Goal: Find specific page/section: Find specific page/section

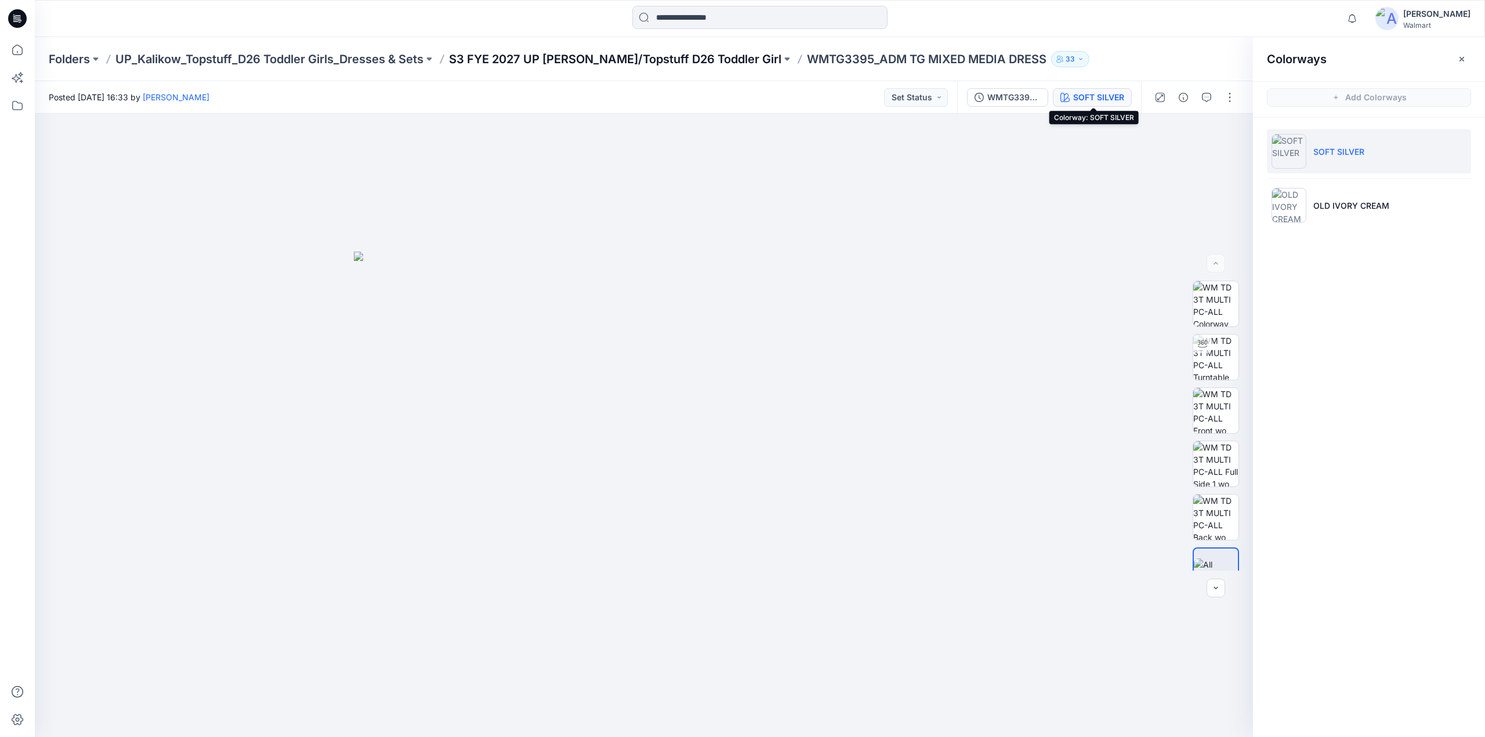
click at [585, 59] on p "S3 FYE 2027 UP Kalikow/Topstuff D26 Toddler Girl" at bounding box center [615, 59] width 332 height 16
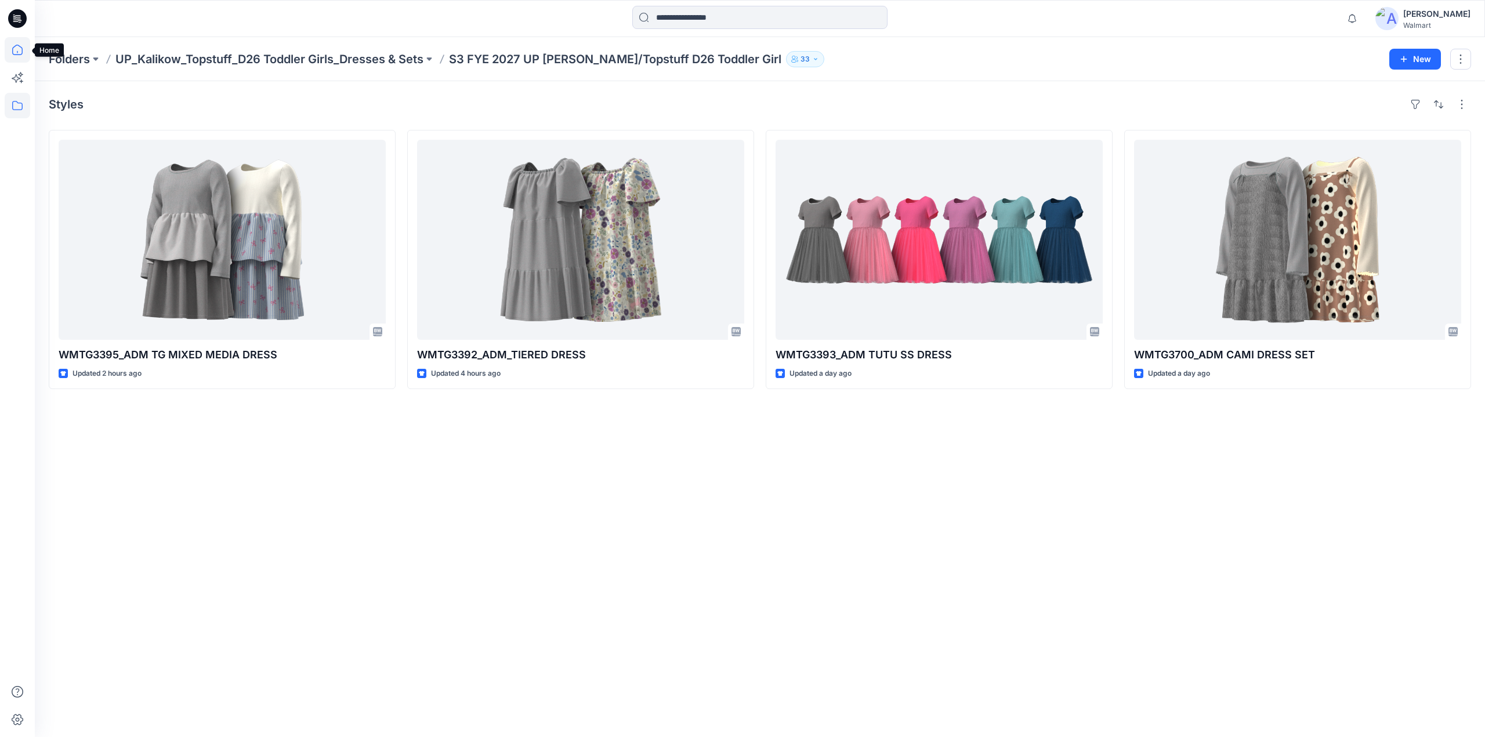
click at [14, 49] on icon at bounding box center [18, 50] width 26 height 26
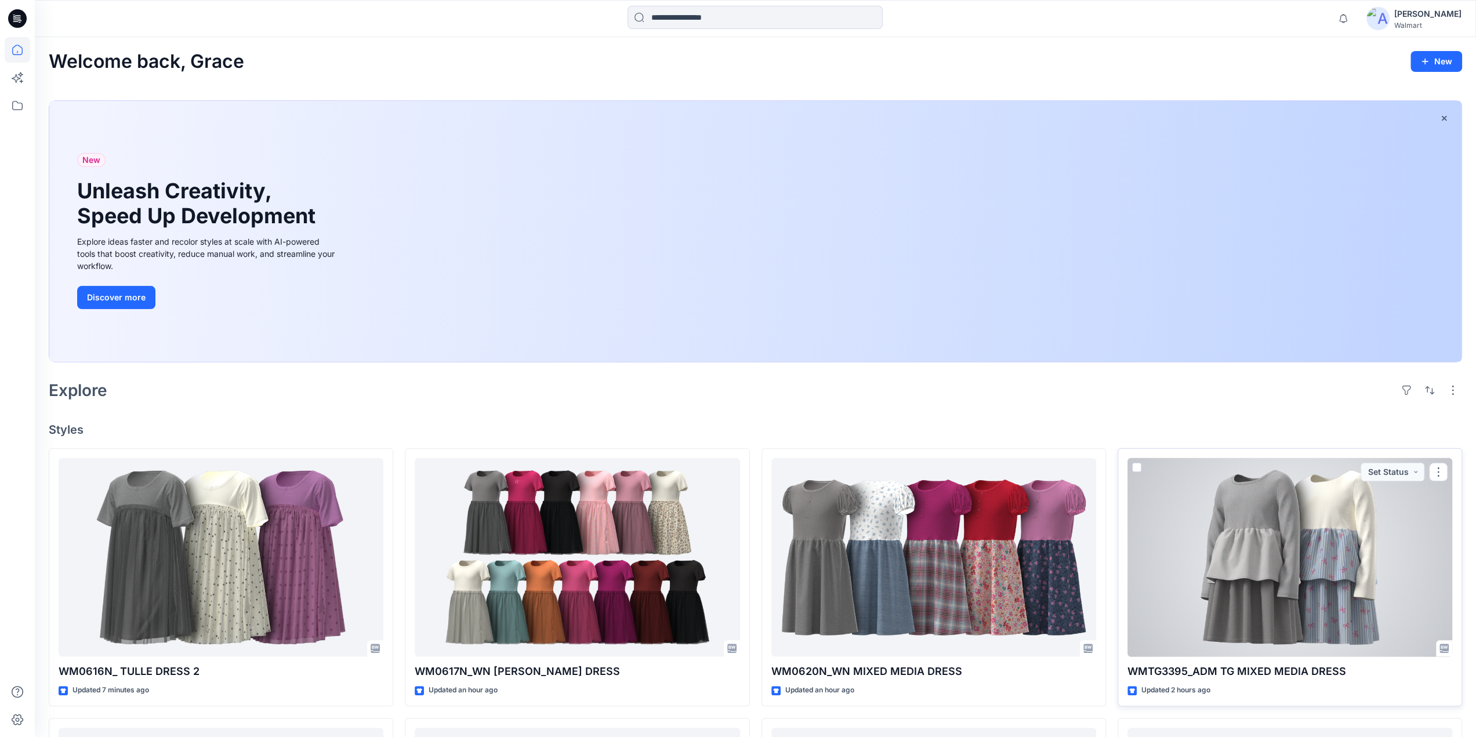
scroll to position [563, 0]
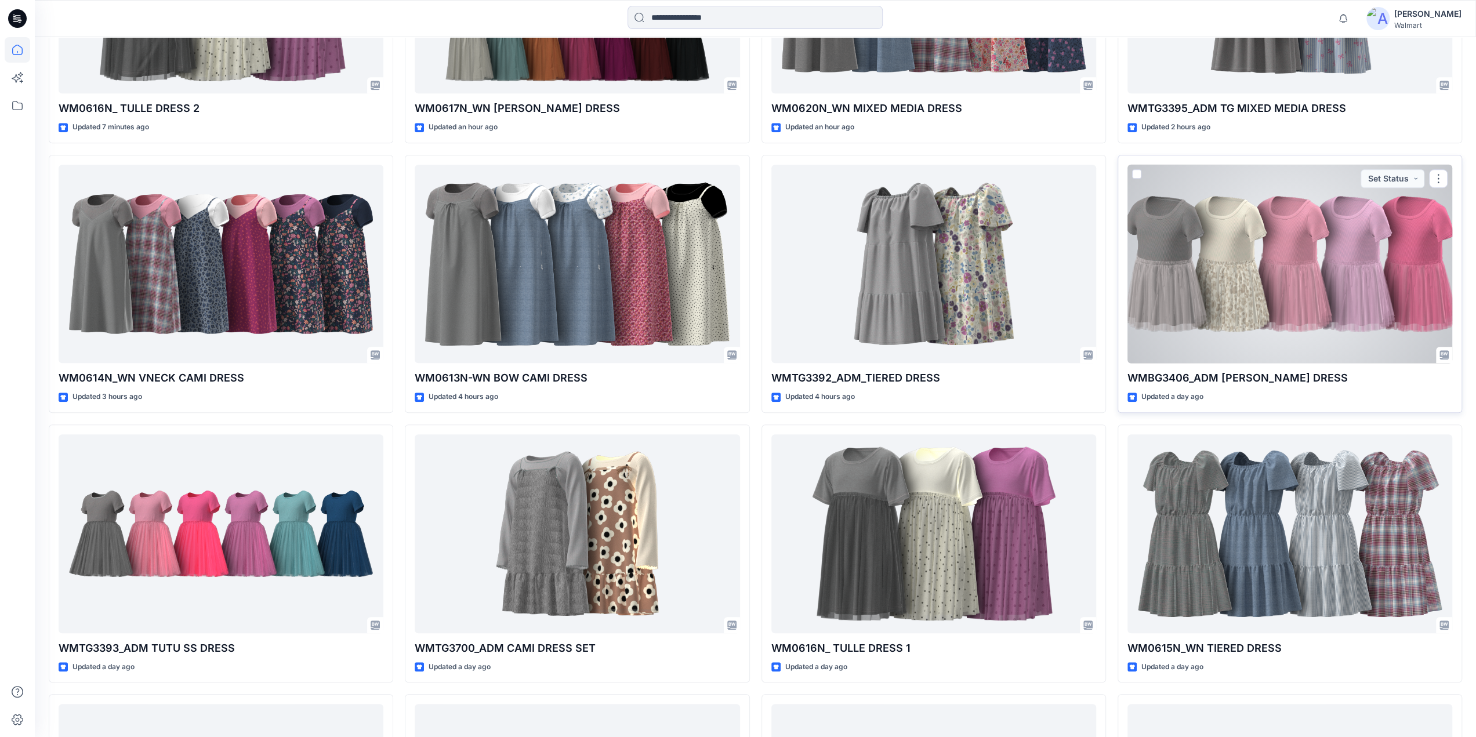
click at [1304, 302] on div at bounding box center [1290, 264] width 325 height 199
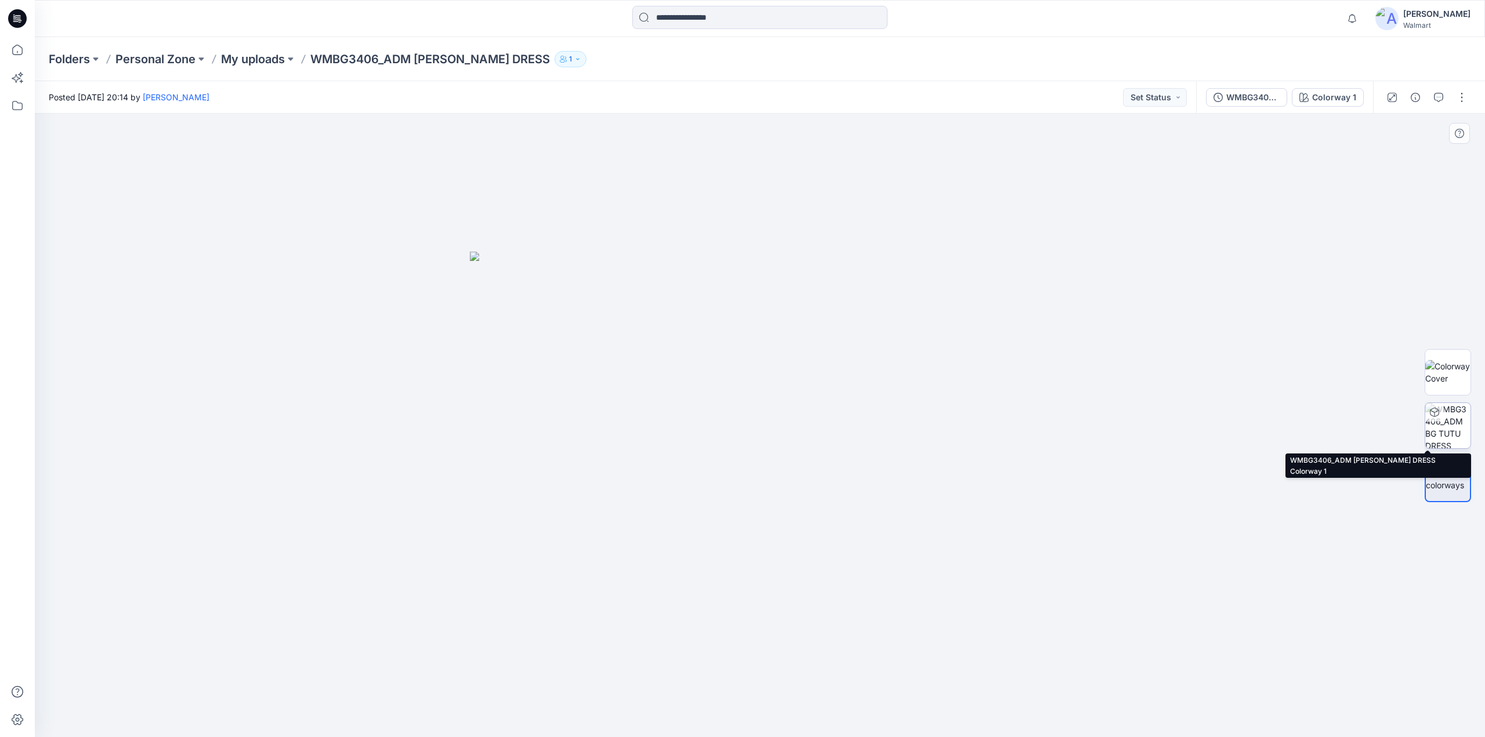
click at [1458, 424] on img at bounding box center [1447, 425] width 45 height 45
click at [1444, 423] on img at bounding box center [1448, 426] width 44 height 44
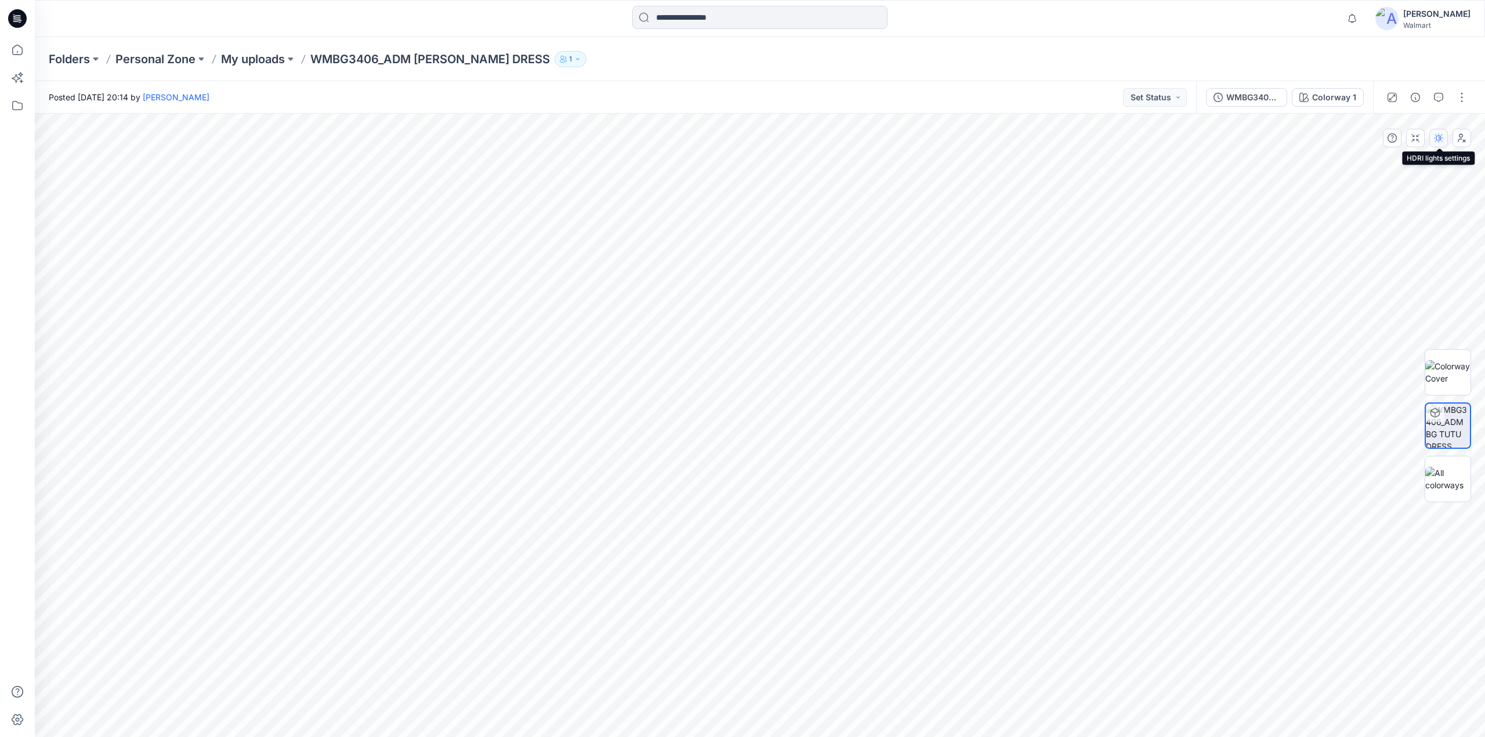
click at [1442, 139] on icon "button" at bounding box center [1438, 137] width 9 height 9
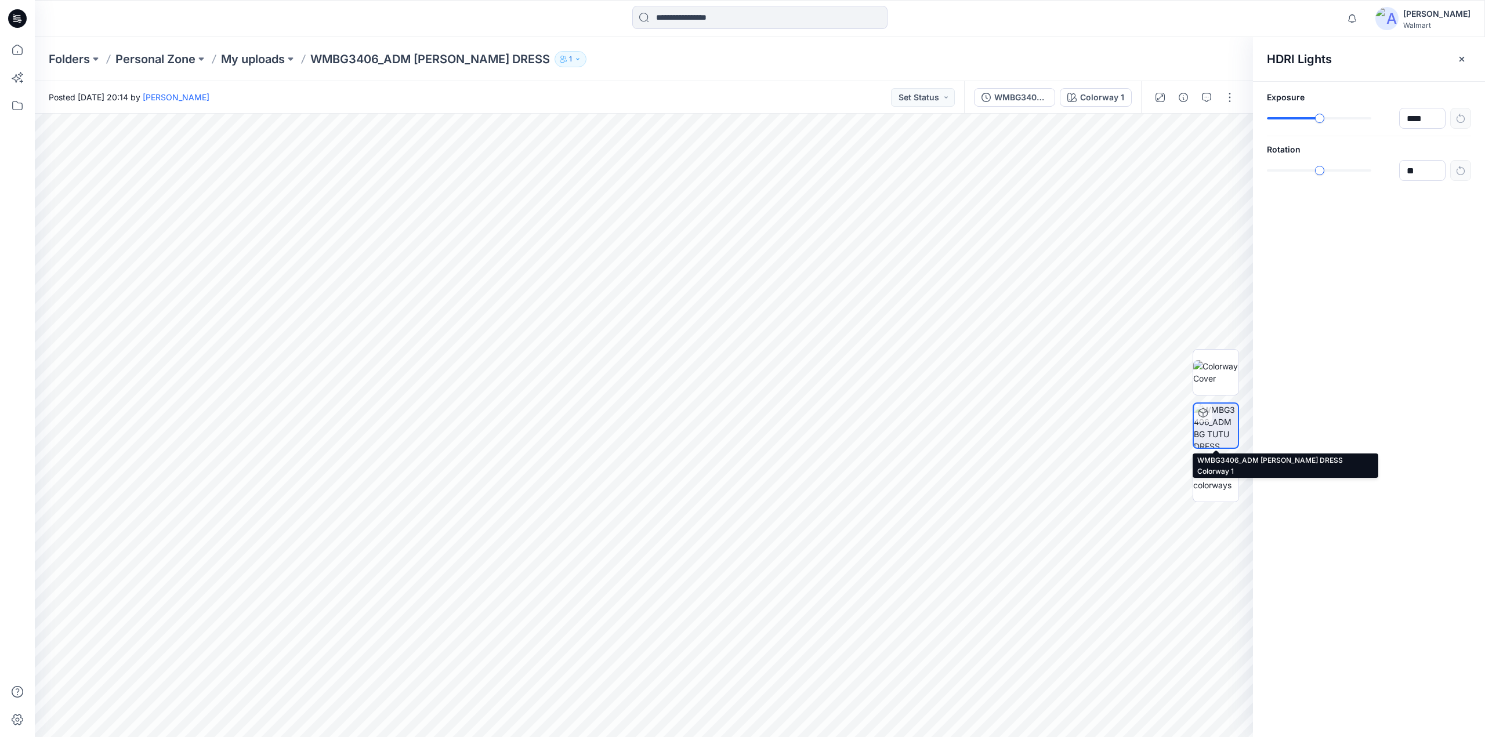
click at [1217, 428] on img at bounding box center [1216, 426] width 44 height 44
click at [1463, 55] on icon "button" at bounding box center [1461, 59] width 9 height 9
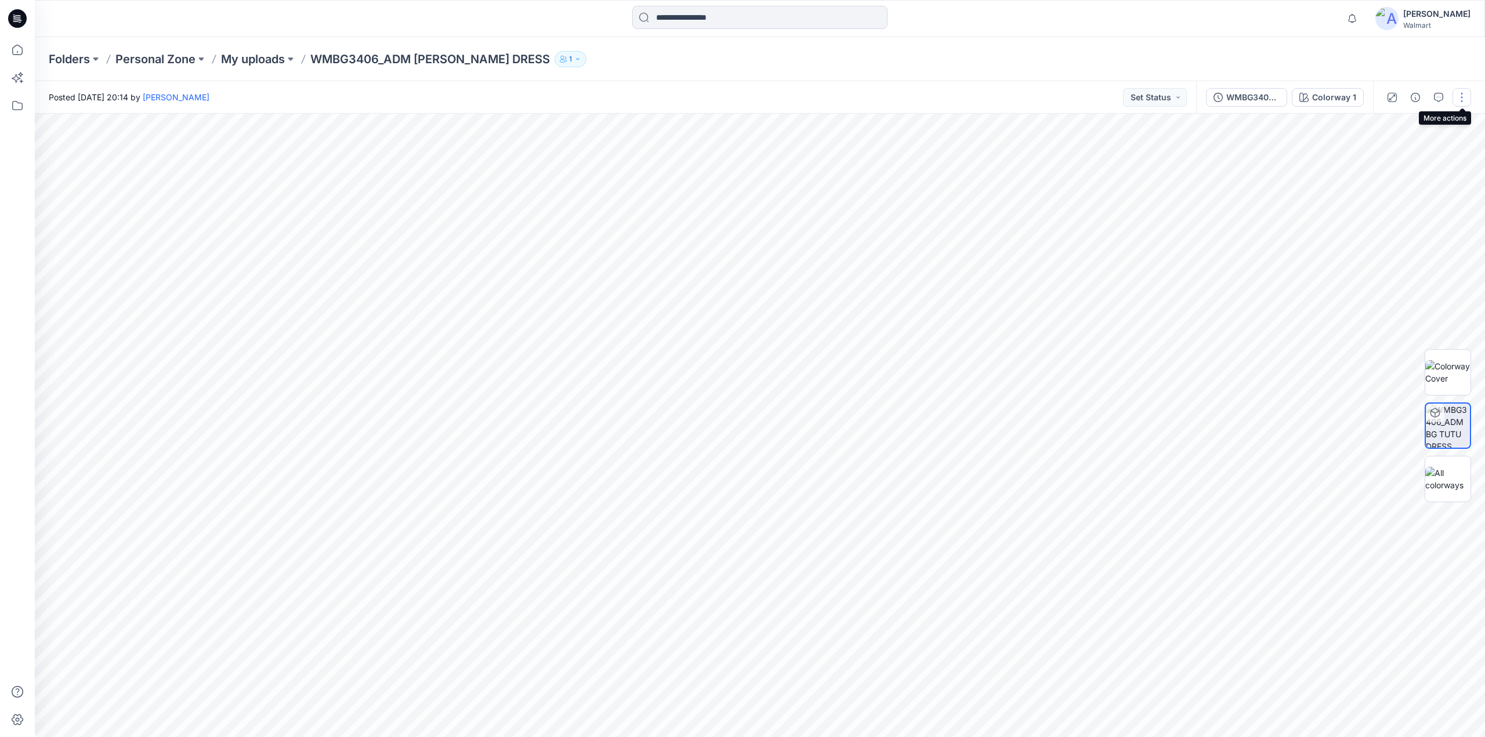
click at [1459, 96] on button "button" at bounding box center [1461, 97] width 19 height 19
click at [1391, 279] on p "View" at bounding box center [1389, 275] width 19 height 12
click at [1446, 411] on img at bounding box center [1448, 426] width 44 height 44
click at [1448, 423] on img at bounding box center [1448, 426] width 44 height 44
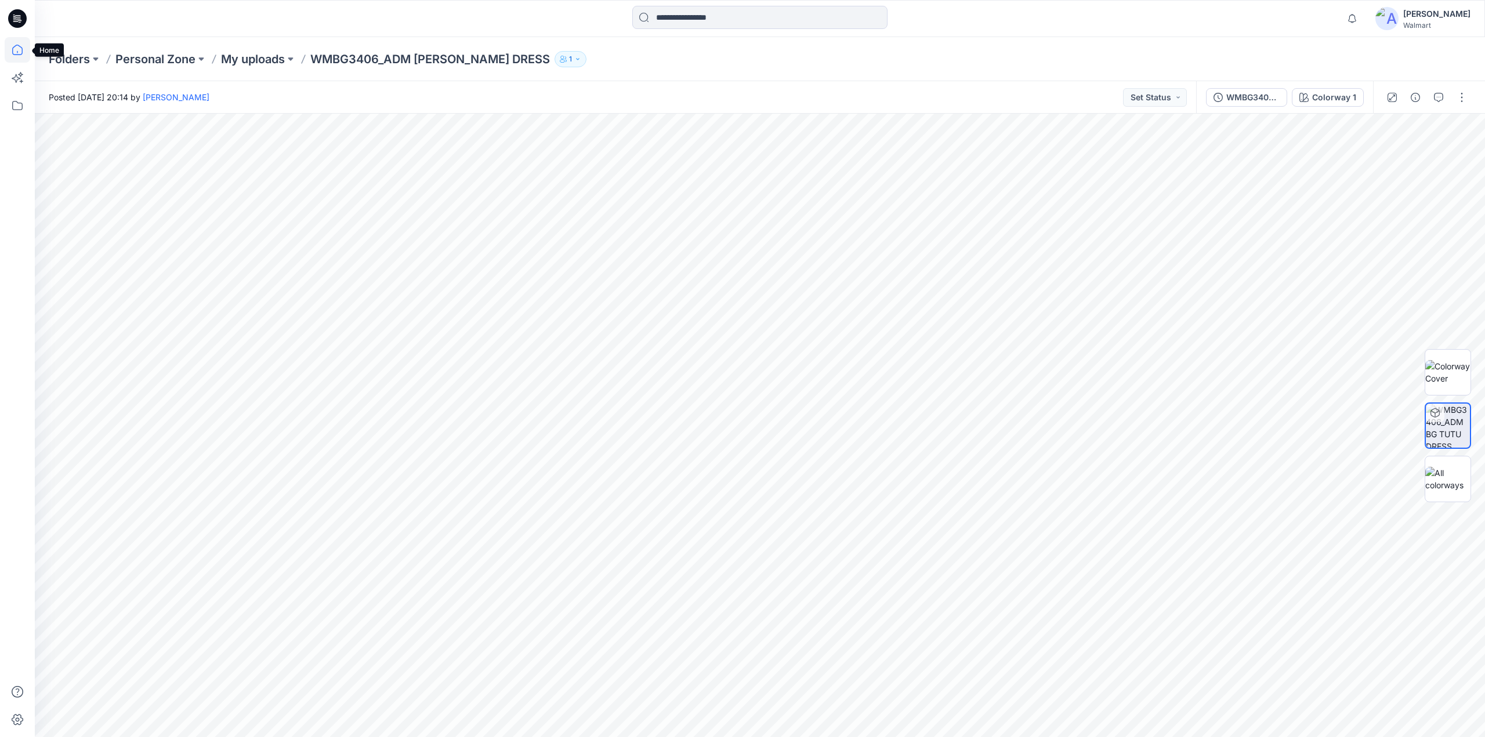
click at [19, 49] on icon at bounding box center [18, 50] width 26 height 26
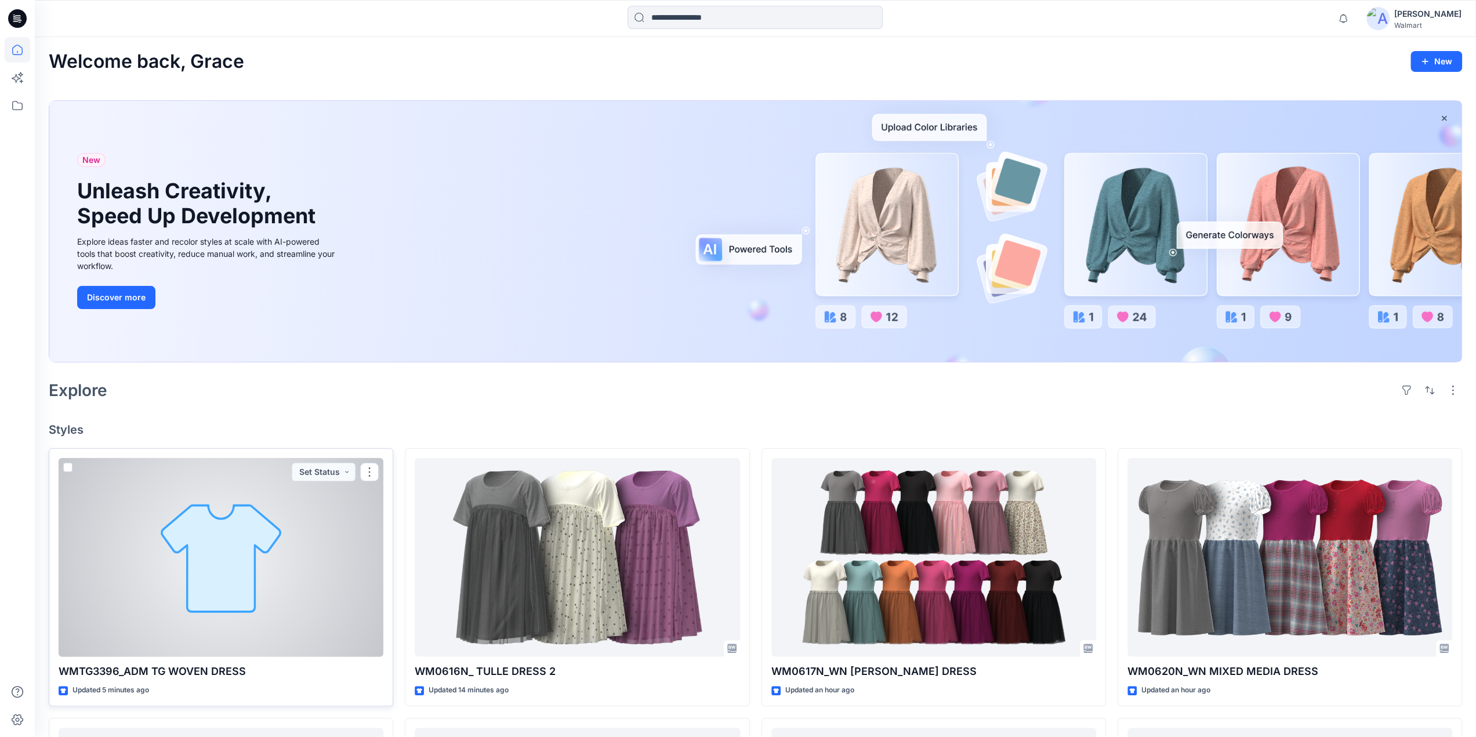
click at [237, 570] on div at bounding box center [221, 557] width 325 height 199
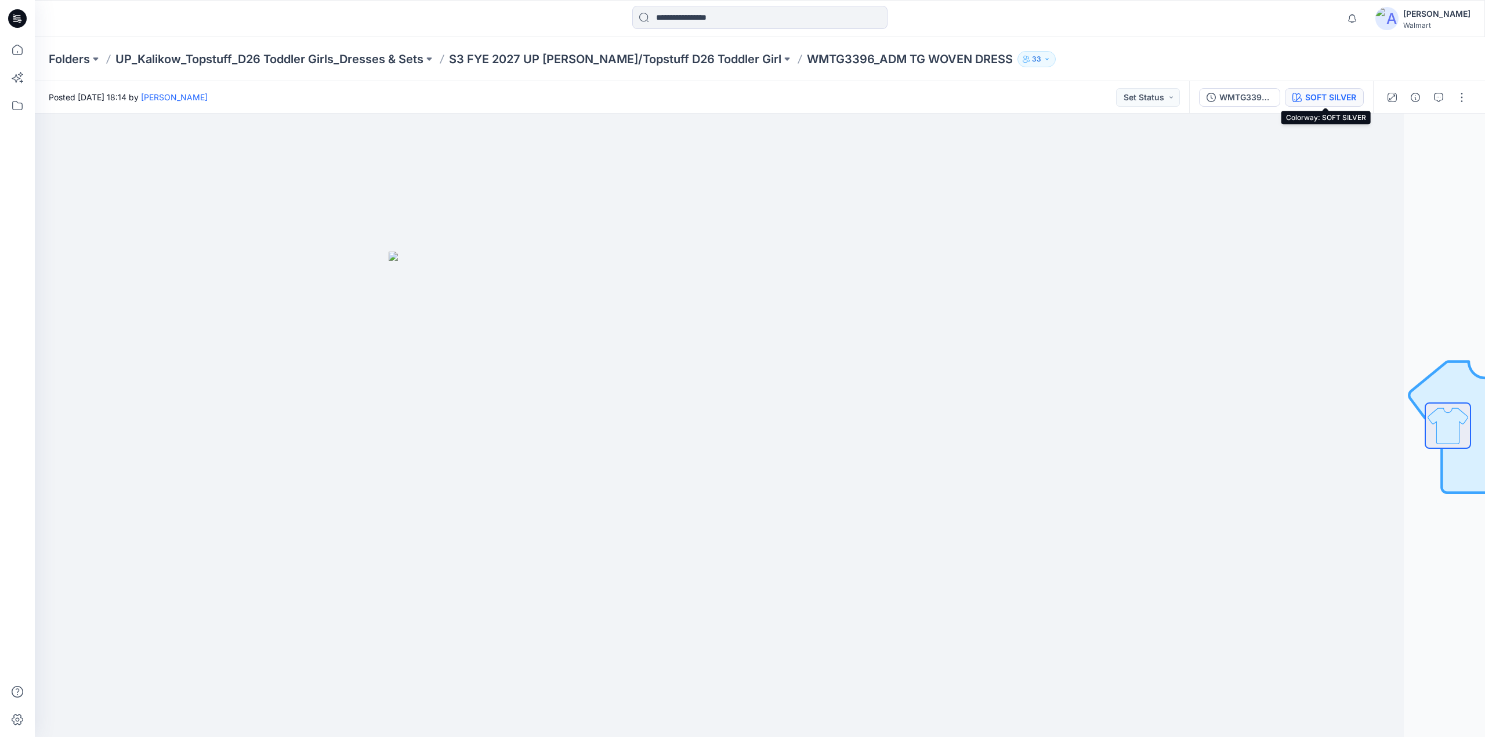
click at [1320, 96] on div "SOFT SILVER" at bounding box center [1330, 97] width 51 height 13
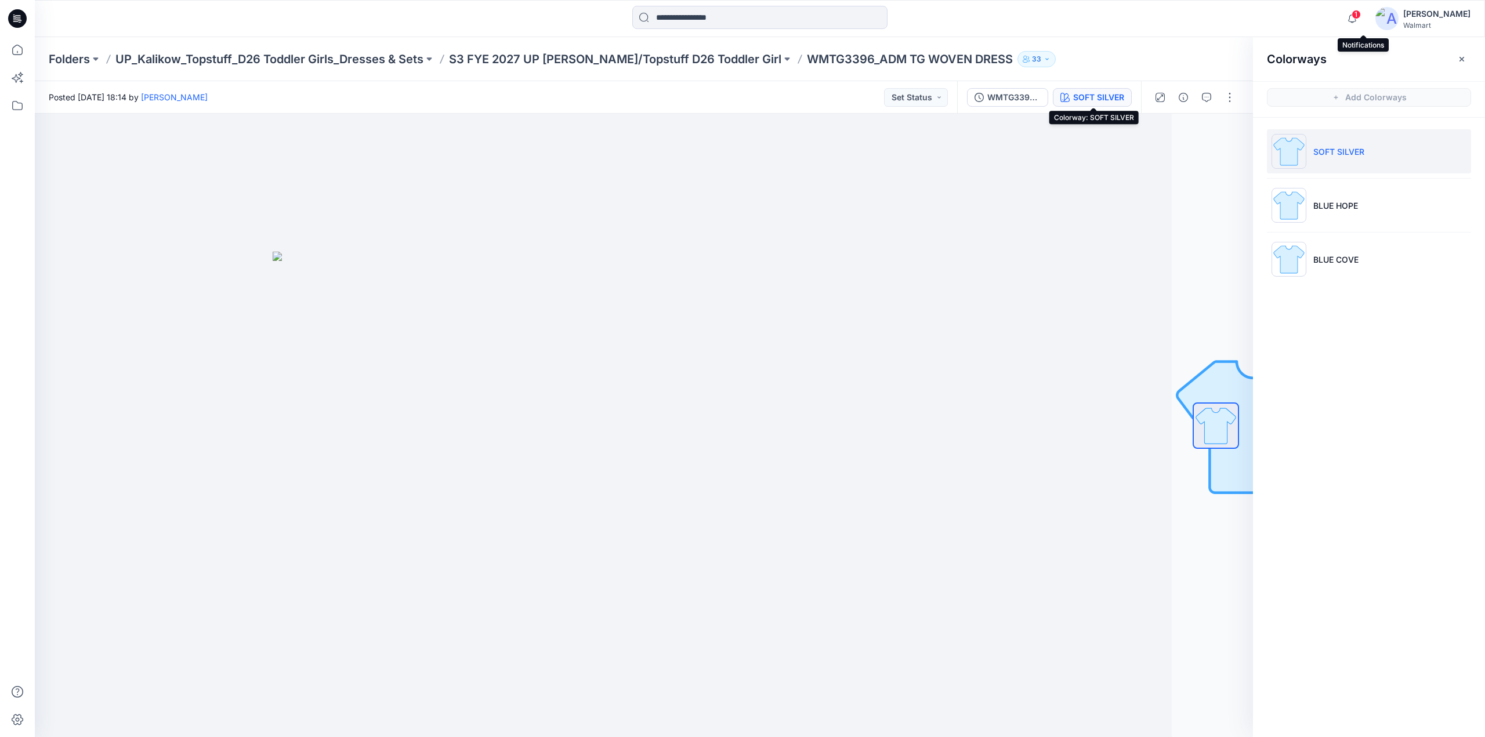
click at [1361, 16] on span "1" at bounding box center [1355, 14] width 9 height 9
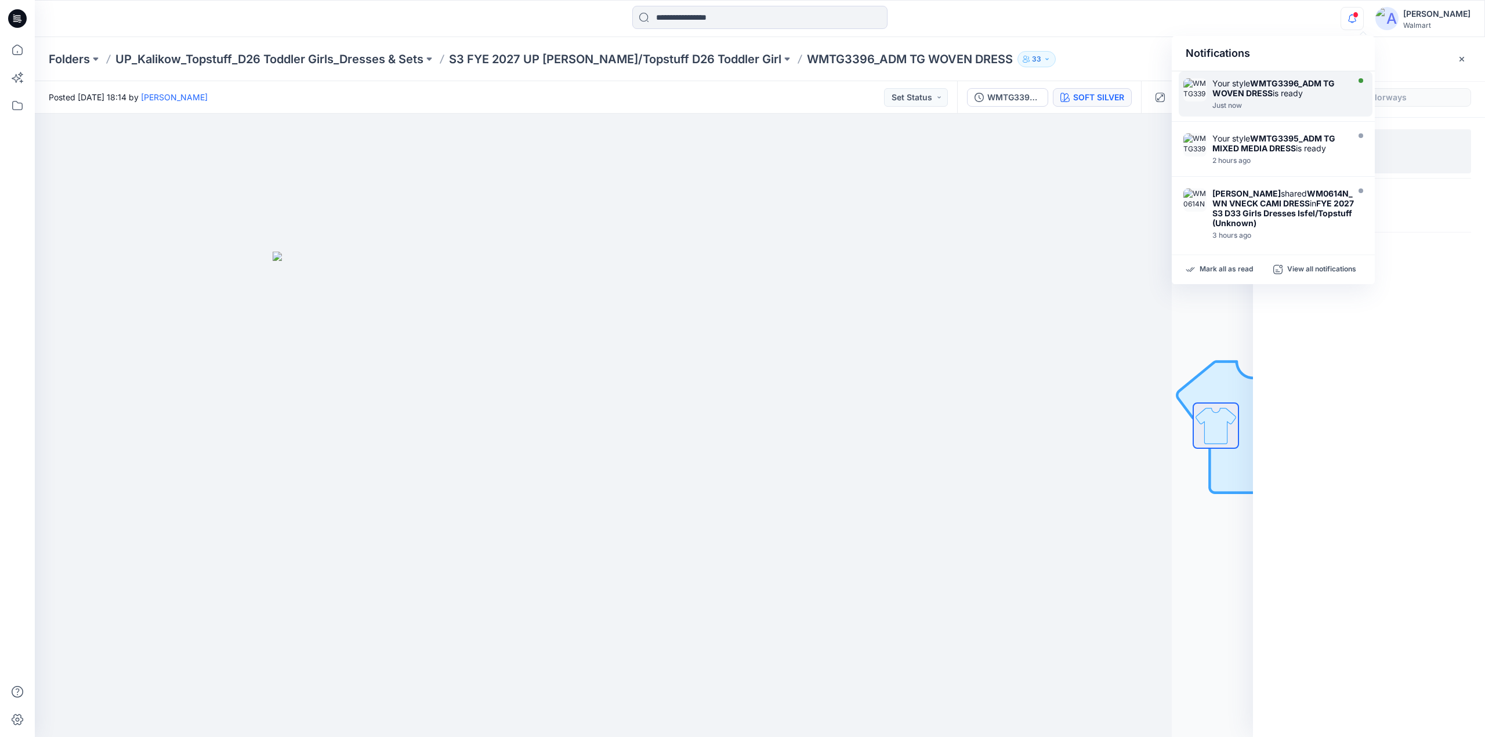
click at [1274, 89] on div "Your style WMTG3396_ADM TG WOVEN DRESS is ready" at bounding box center [1278, 88] width 133 height 20
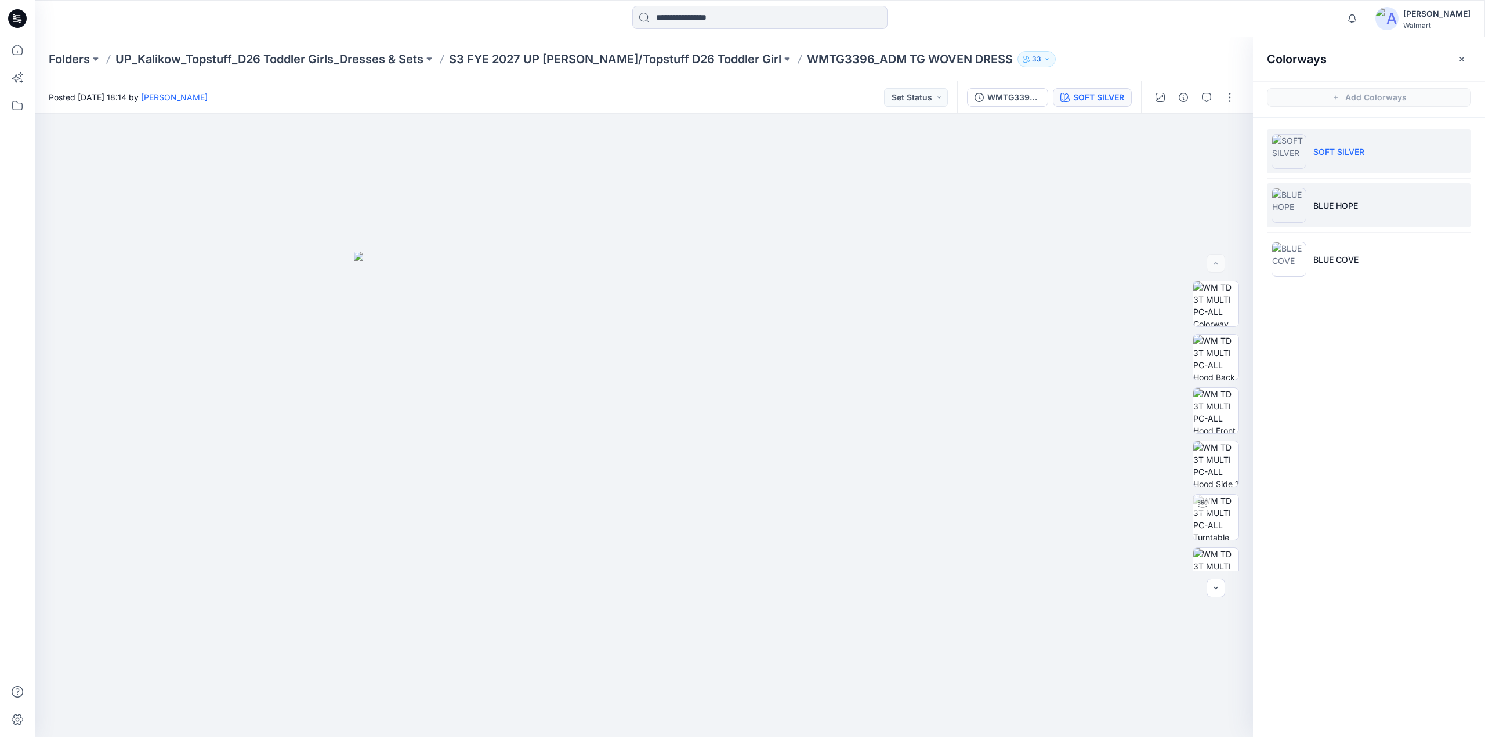
click at [1322, 198] on li "BLUE HOPE" at bounding box center [1369, 205] width 204 height 44
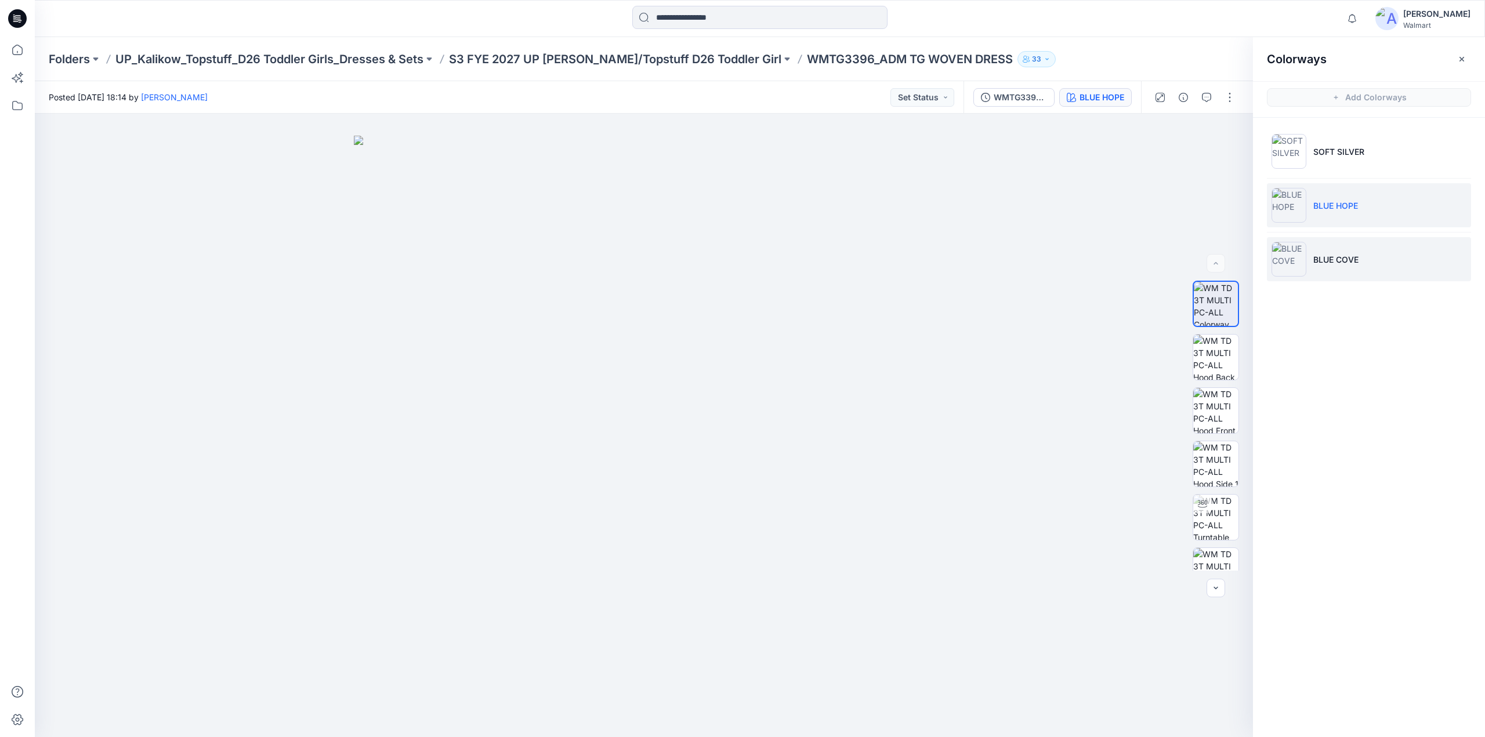
click at [1328, 247] on li "BLUE COVE" at bounding box center [1369, 259] width 204 height 44
click at [607, 61] on p "S3 FYE 2027 UP Kalikow/Topstuff D26 Toddler Girl" at bounding box center [615, 59] width 332 height 16
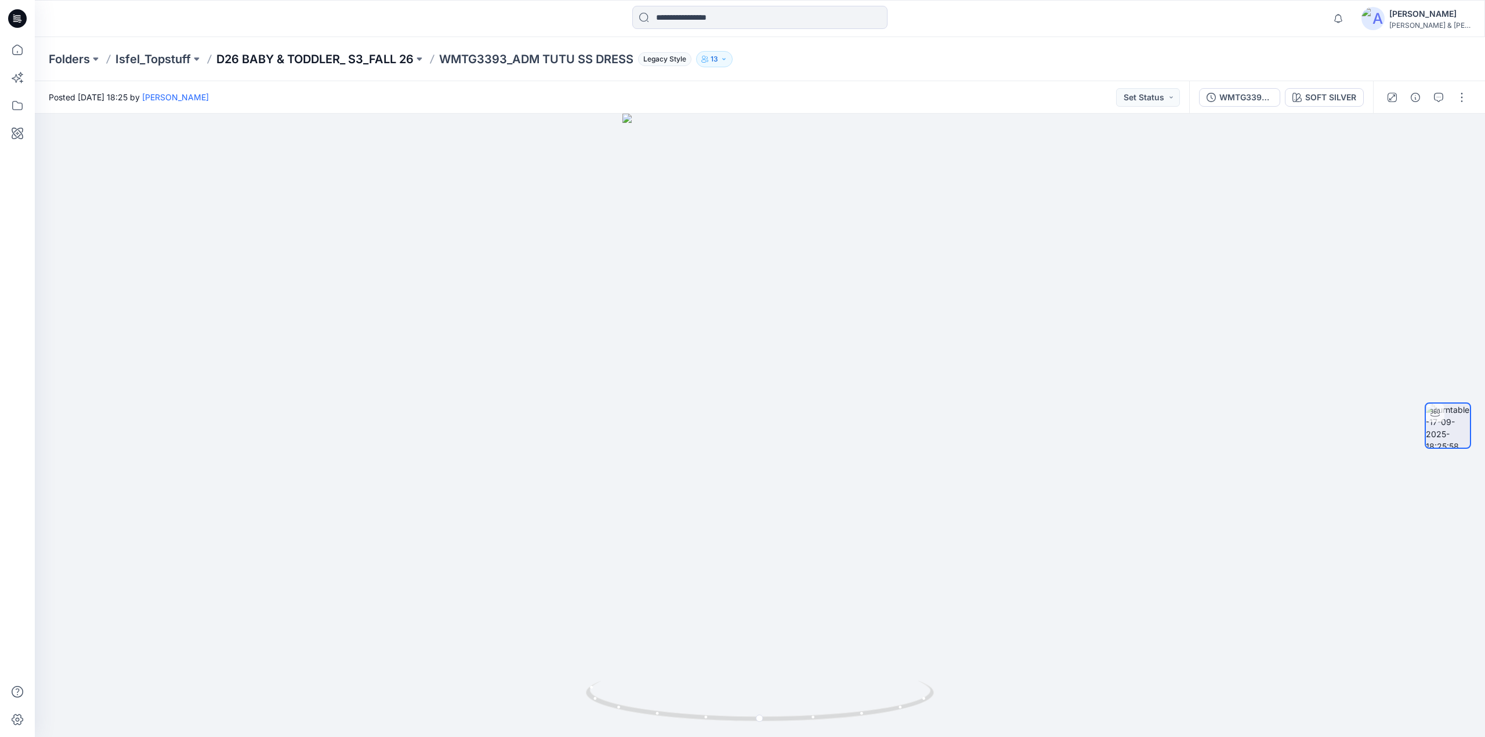
click at [340, 59] on p "D26 BABY & TODDLER_ S3_FALL 26" at bounding box center [314, 59] width 197 height 16
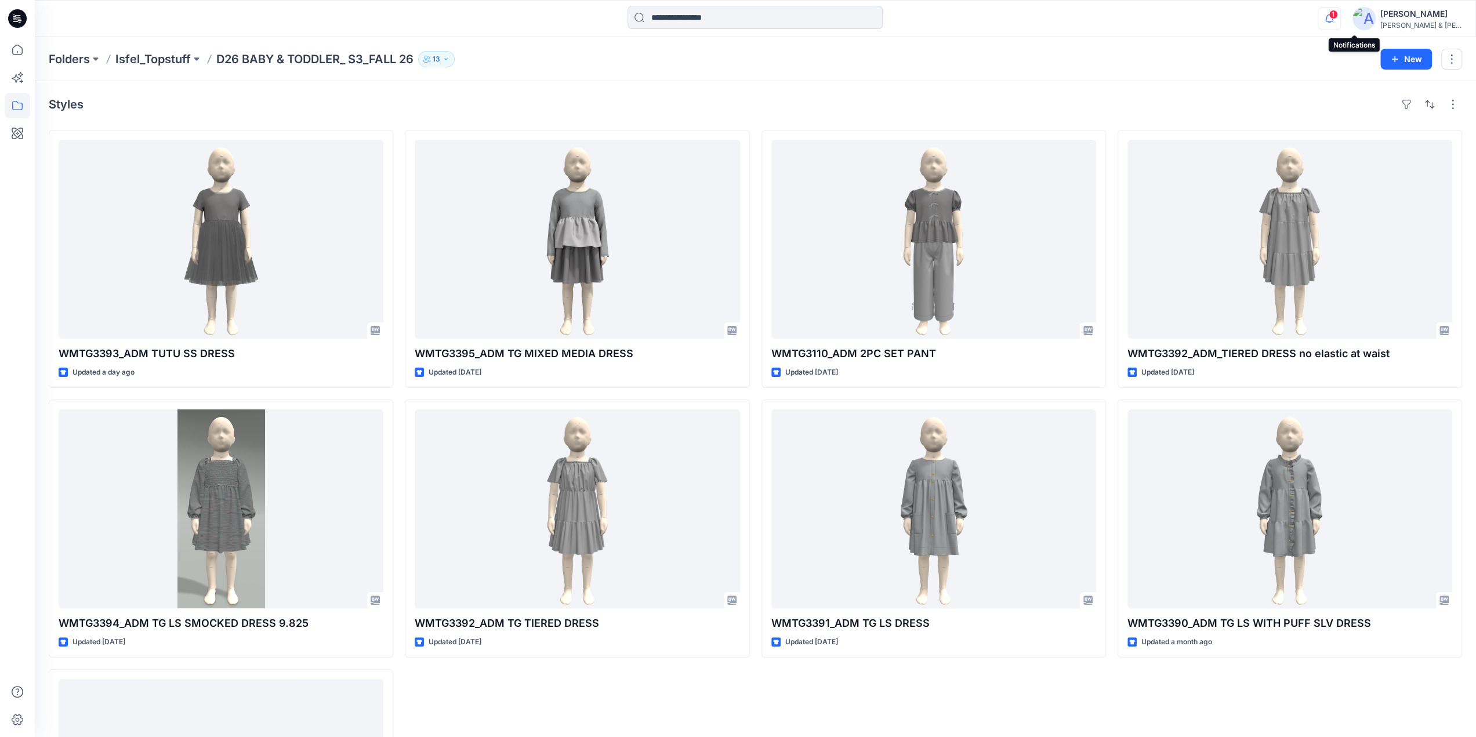
click at [1340, 17] on icon "button" at bounding box center [1329, 18] width 22 height 23
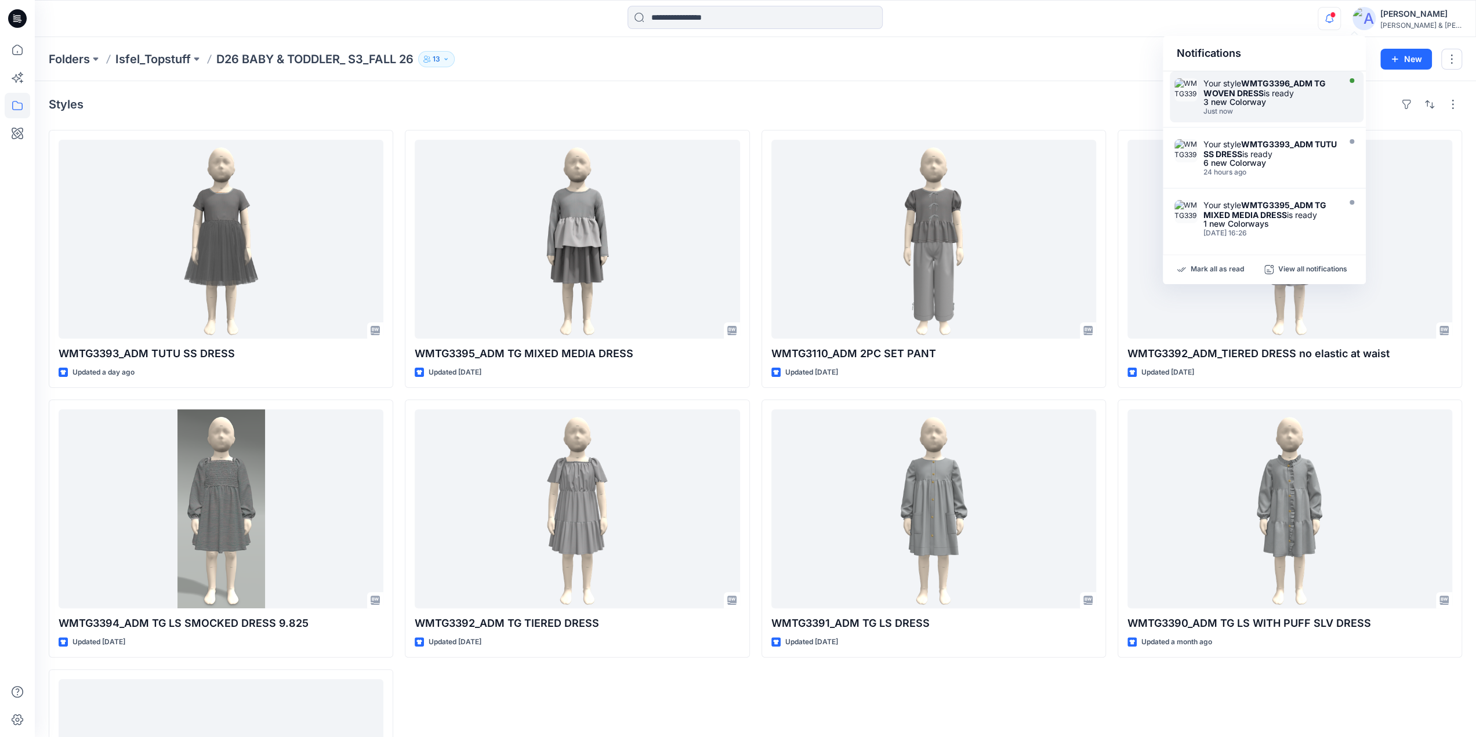
click at [1276, 99] on div "3 new Colorway" at bounding box center [1270, 102] width 133 height 8
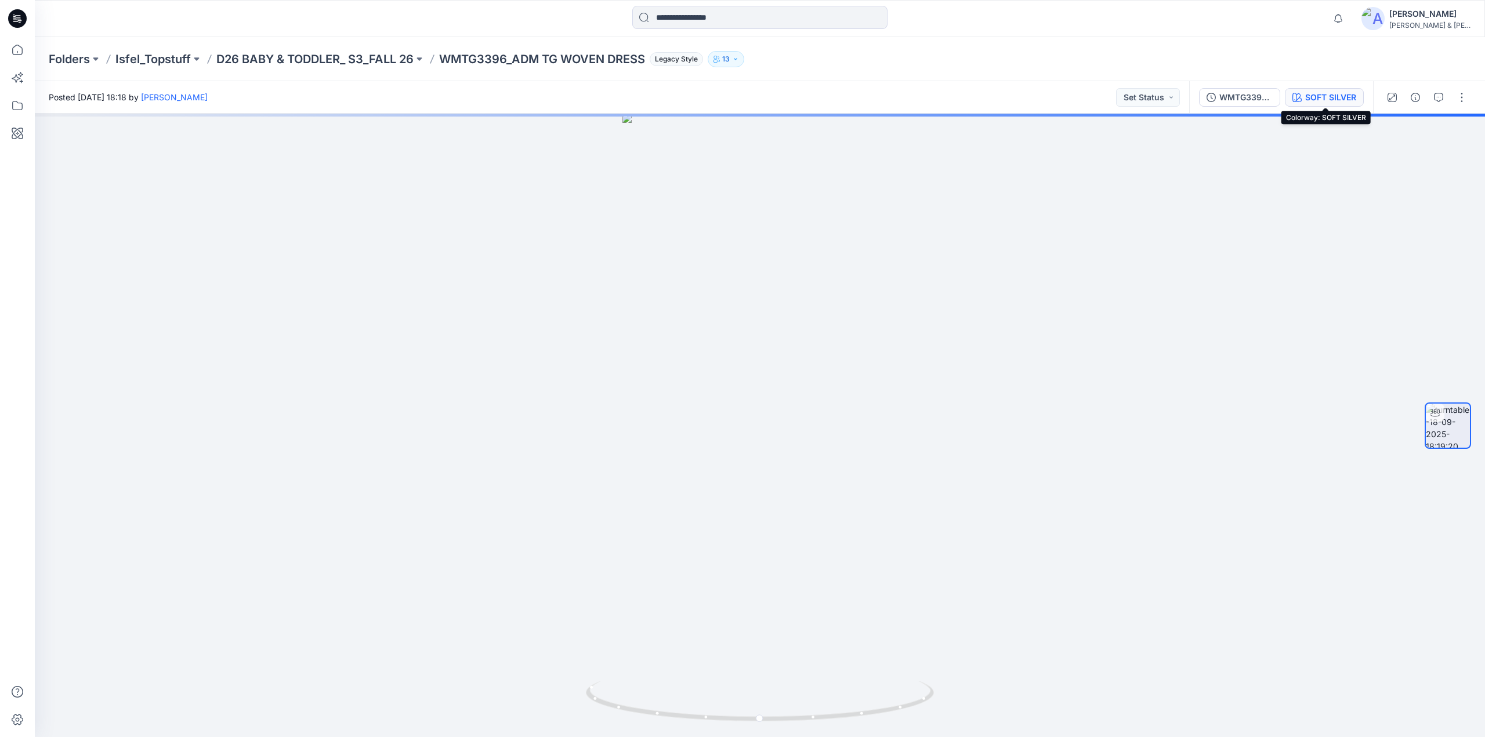
click at [1319, 97] on div "SOFT SILVER" at bounding box center [1330, 97] width 51 height 13
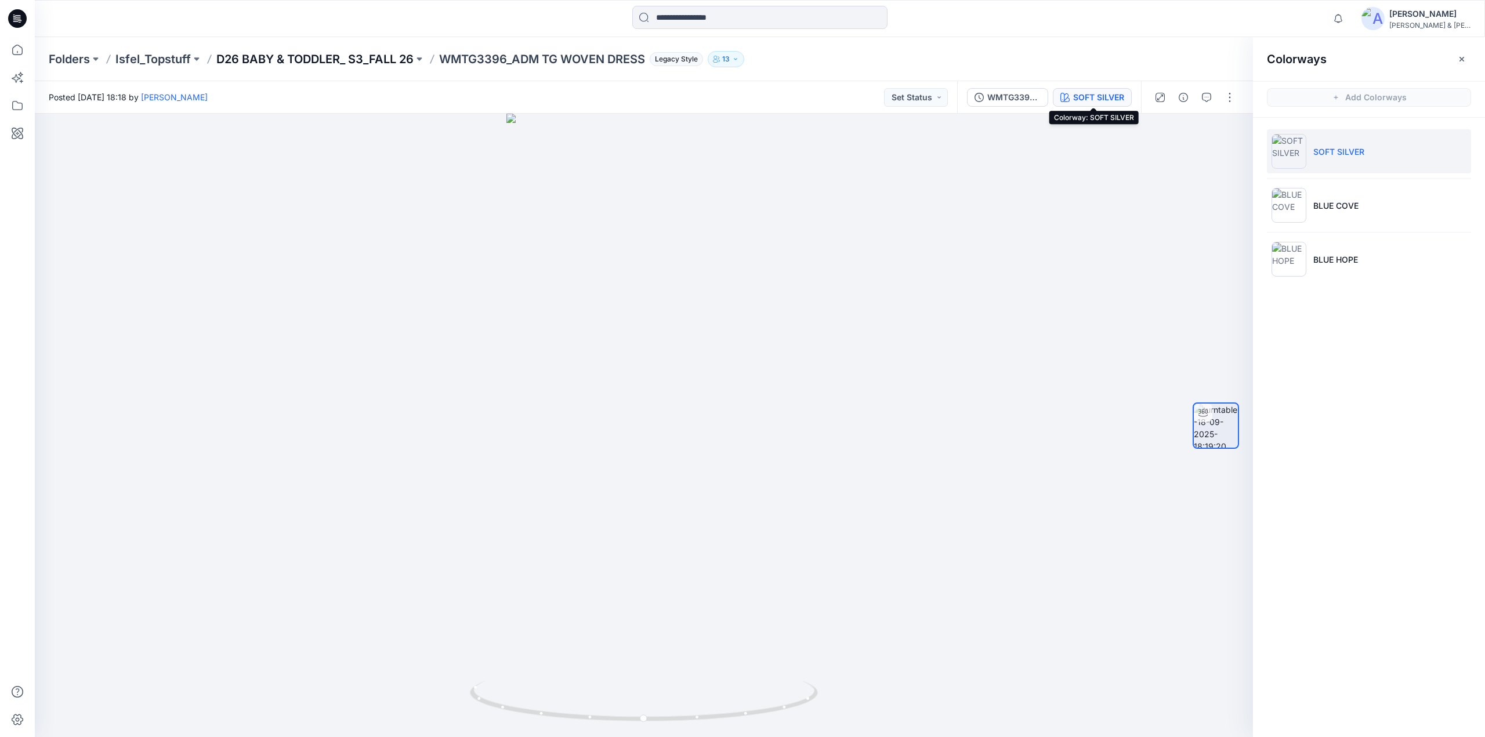
click at [298, 53] on p "D26 BABY & TODDLER_ S3_FALL 26" at bounding box center [314, 59] width 197 height 16
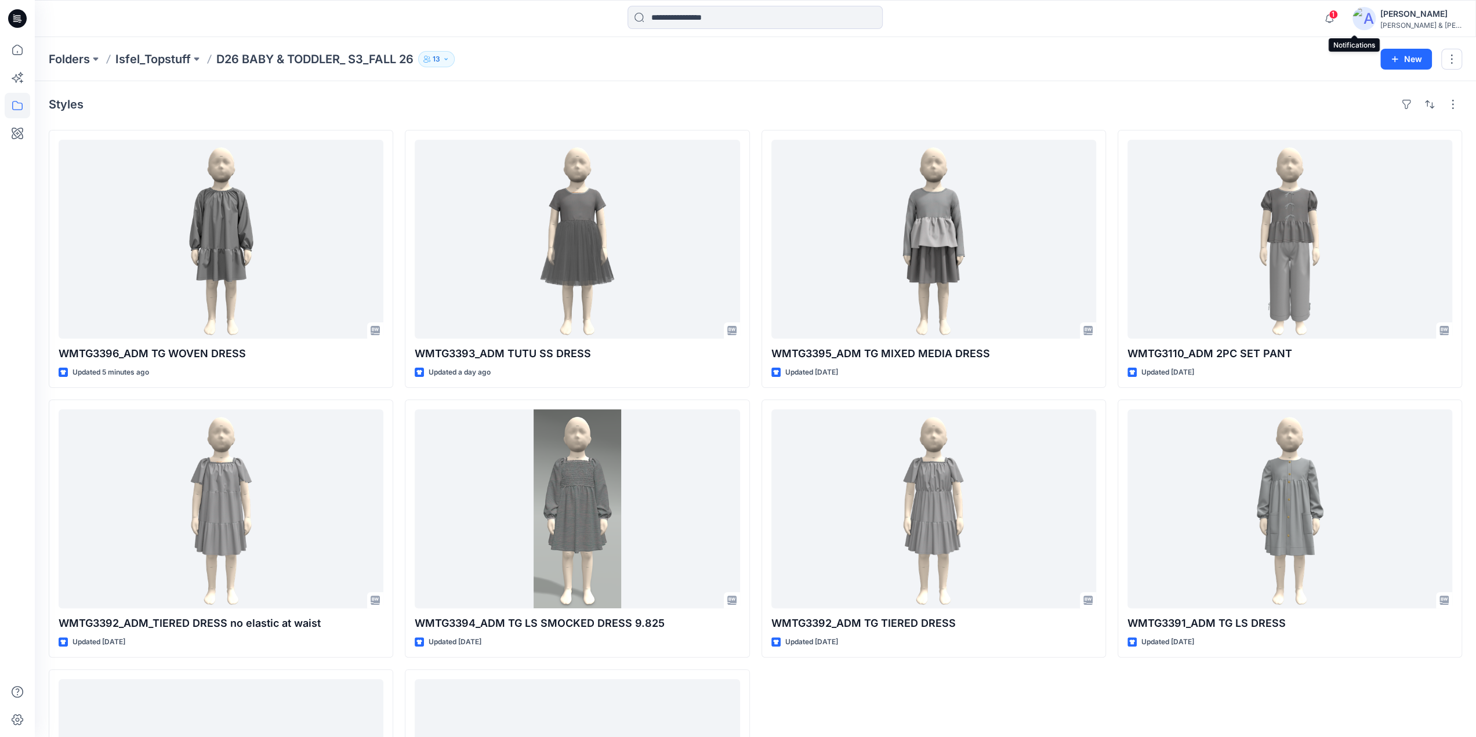
click at [1338, 10] on span "1" at bounding box center [1333, 14] width 9 height 9
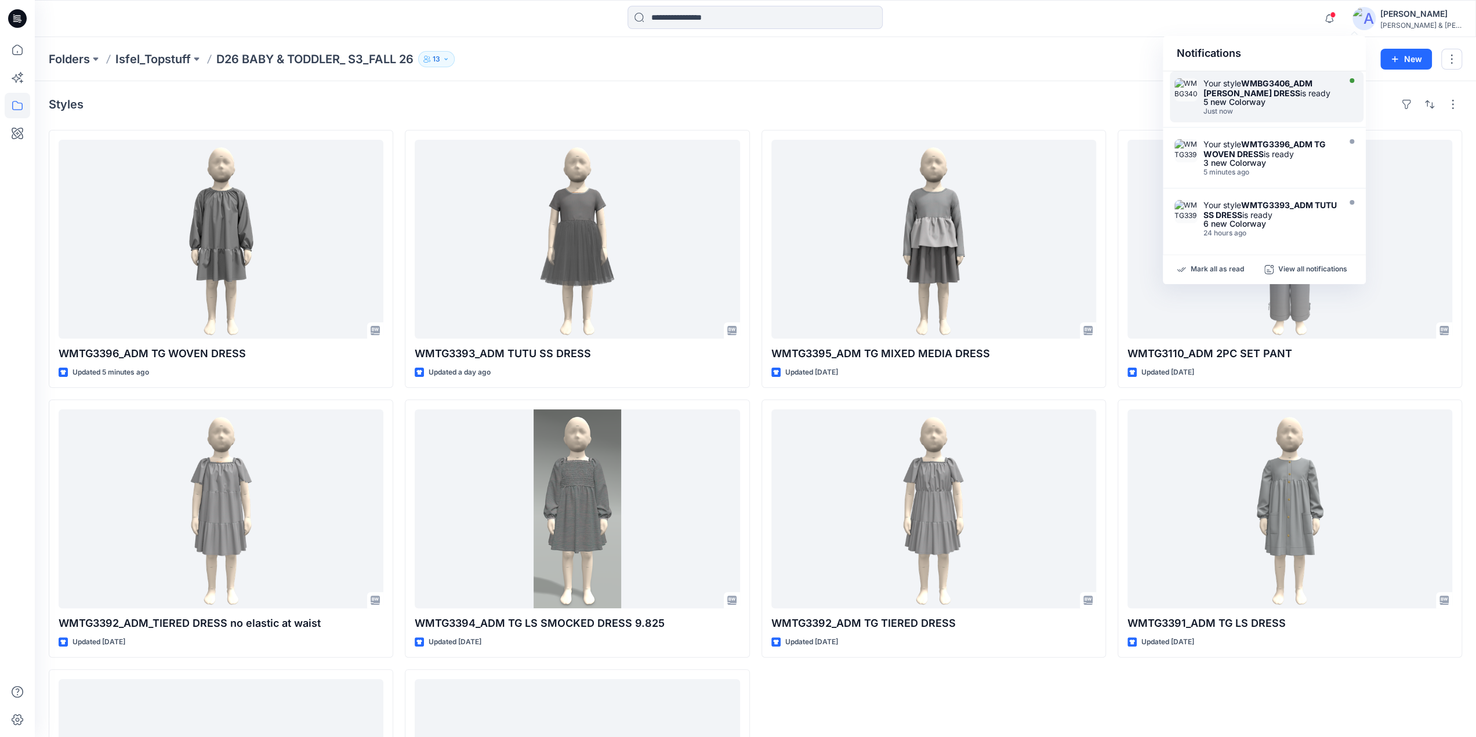
click at [1274, 104] on div "5 new Colorway" at bounding box center [1270, 102] width 133 height 8
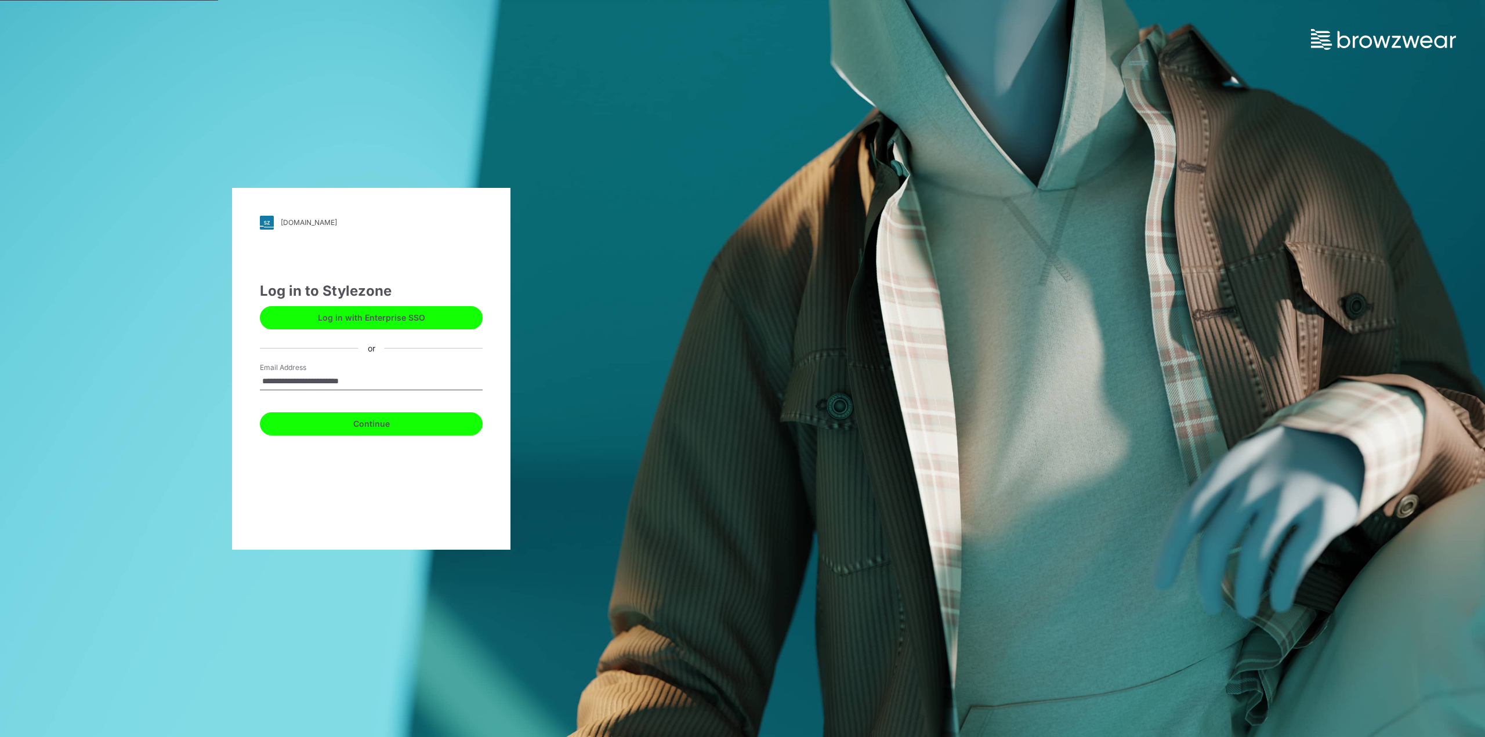
click at [346, 431] on button "Continue" at bounding box center [371, 423] width 223 height 23
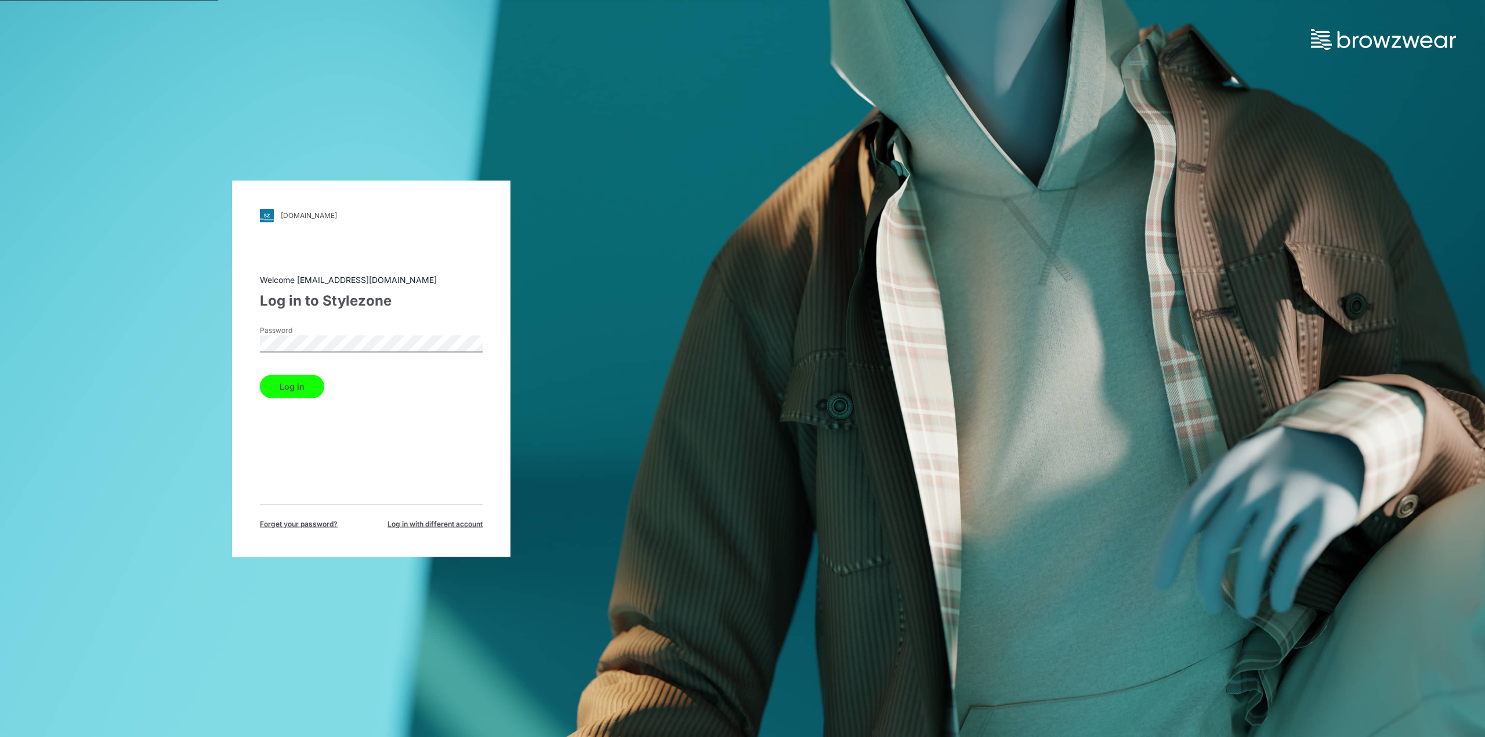
click at [295, 394] on button "Log in" at bounding box center [292, 386] width 64 height 23
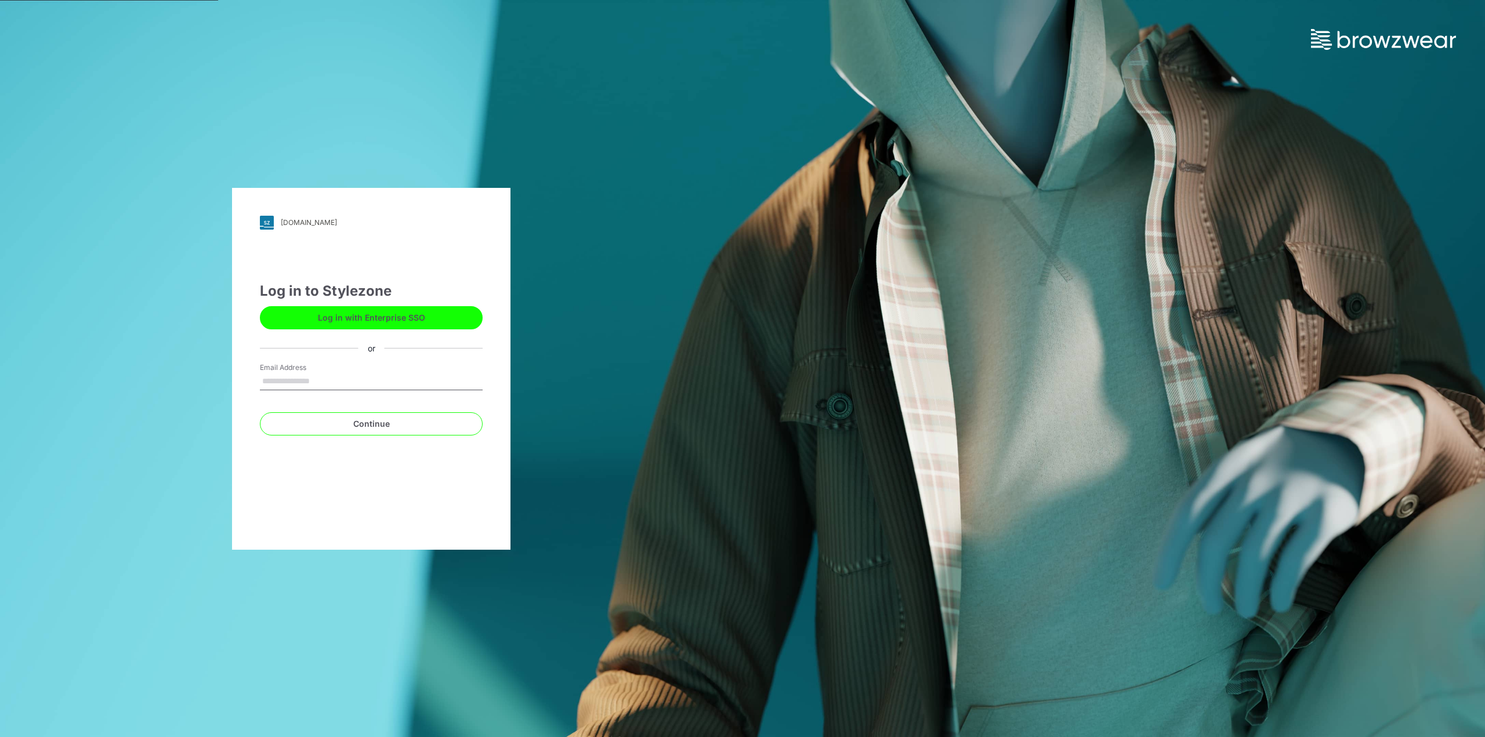
type input "**********"
